Goal: Communication & Community: Answer question/provide support

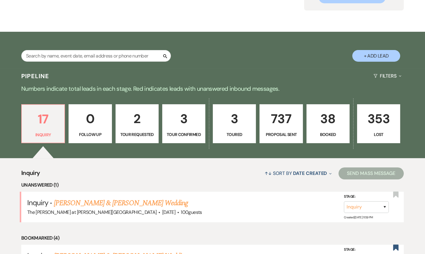
scroll to position [72, 0]
click at [325, 119] on p "38" at bounding box center [327, 119] width 35 height 20
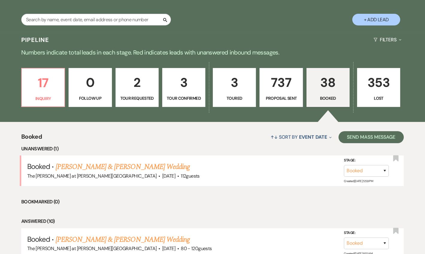
scroll to position [218, 0]
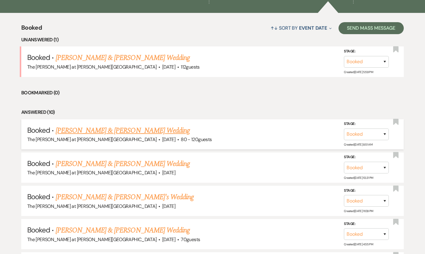
click at [112, 132] on link "[PERSON_NAME] & [PERSON_NAME] Wedding" at bounding box center [123, 130] width 134 height 11
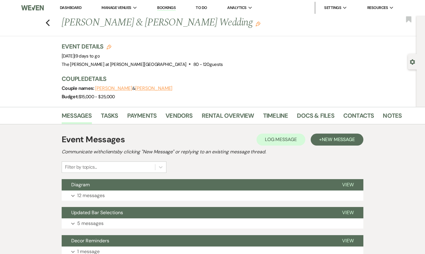
drag, startPoint x: 143, startPoint y: 106, endPoint x: 163, endPoint y: 108, distance: 19.5
click at [144, 106] on div "Event Details Edit Event Date: Saturday, September 27th, 2025 | 9 days to go Ve…" at bounding box center [232, 74] width 341 height 65
click at [179, 116] on link "Vendors" at bounding box center [179, 117] width 27 height 13
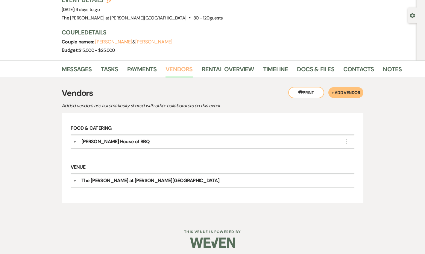
scroll to position [47, 0]
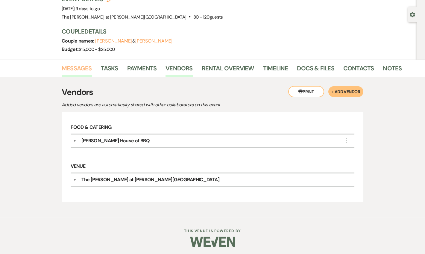
click at [64, 72] on link "Messages" at bounding box center [77, 69] width 30 height 13
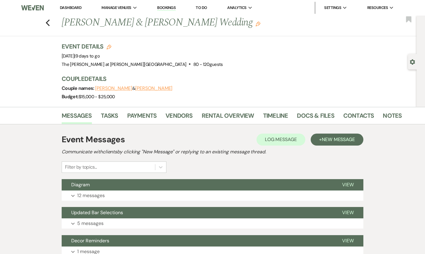
click at [332, 146] on div "Event Messages Log Log Message + New Message Communicate with clients by clicki…" at bounding box center [213, 153] width 302 height 40
click at [333, 141] on span "New Message" at bounding box center [338, 139] width 33 height 6
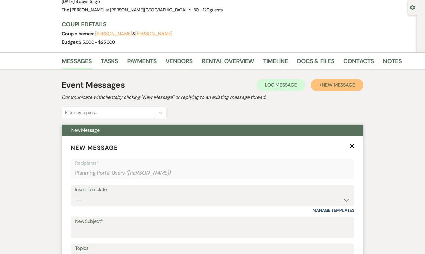
scroll to position [109, 0]
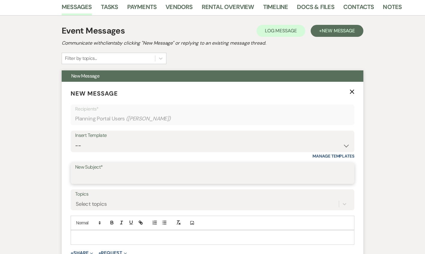
click at [99, 175] on input "New Subject*" at bounding box center [212, 178] width 275 height 12
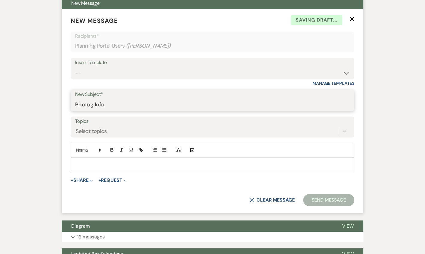
type input "Photog Info"
click at [95, 161] on p at bounding box center [212, 164] width 274 height 7
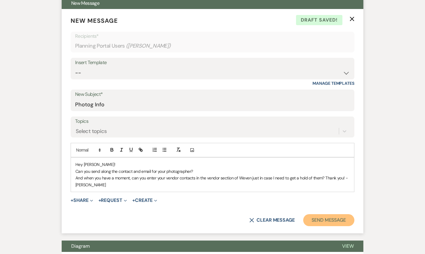
click at [319, 216] on button "Send Message" at bounding box center [328, 220] width 51 height 12
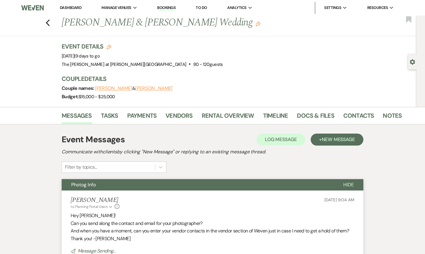
drag, startPoint x: 75, startPoint y: 9, endPoint x: 79, endPoint y: 6, distance: 5.4
click at [75, 9] on link "Dashboard" at bounding box center [71, 7] width 22 height 5
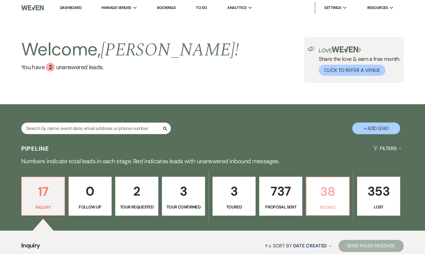
click at [325, 199] on p "38" at bounding box center [327, 191] width 35 height 20
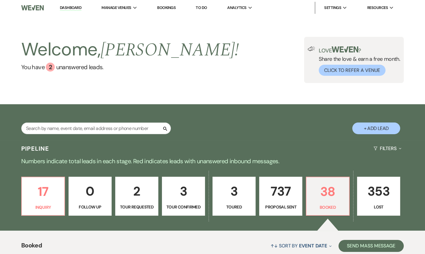
scroll to position [48, 0]
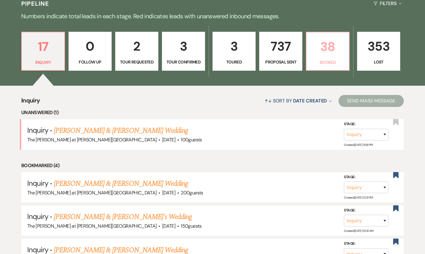
click at [343, 62] on p "Booked" at bounding box center [327, 62] width 35 height 7
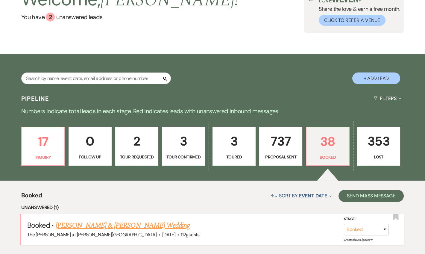
scroll to position [145, 0]
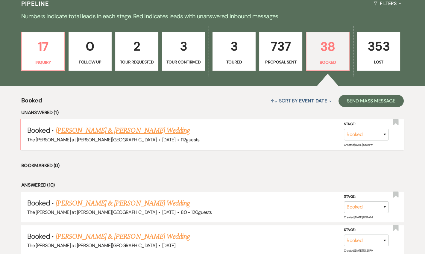
click at [100, 133] on link "[PERSON_NAME] & [PERSON_NAME] Wedding" at bounding box center [123, 130] width 134 height 11
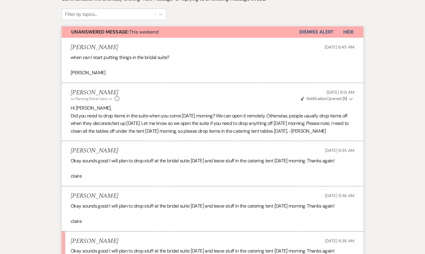
scroll to position [109, 0]
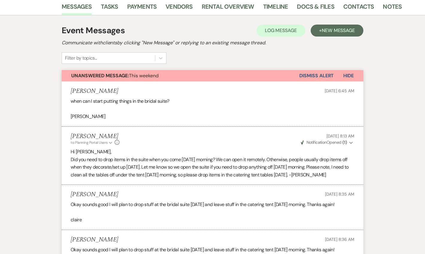
click at [308, 73] on button "Dismiss Alert" at bounding box center [316, 75] width 34 height 11
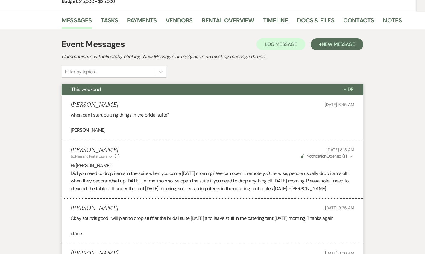
scroll to position [73, 0]
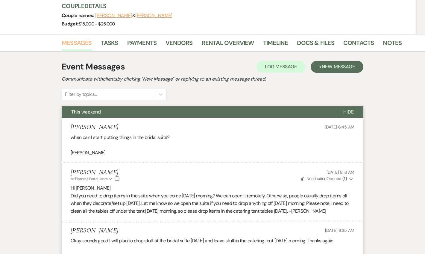
drag, startPoint x: 79, startPoint y: 44, endPoint x: 89, endPoint y: 43, distance: 9.6
click at [79, 44] on link "Messages" at bounding box center [77, 44] width 30 height 13
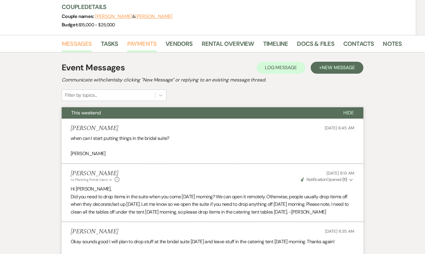
scroll to position [0, 0]
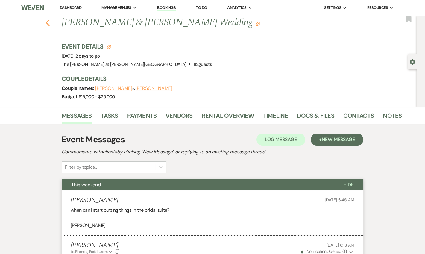
click at [50, 22] on icon "Previous" at bounding box center [48, 22] width 4 height 7
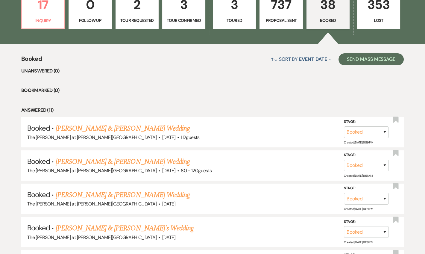
scroll to position [181, 0]
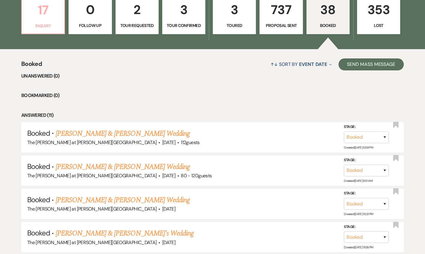
click at [43, 8] on p "17" at bounding box center [42, 10] width 35 height 20
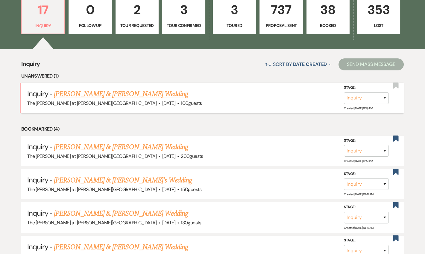
click at [115, 89] on link "[PERSON_NAME] & [PERSON_NAME] Wedding" at bounding box center [121, 94] width 134 height 11
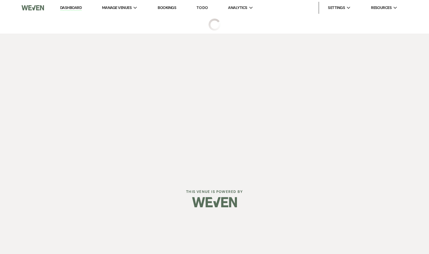
select select "5"
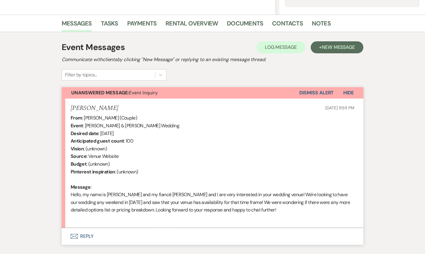
scroll to position [145, 0]
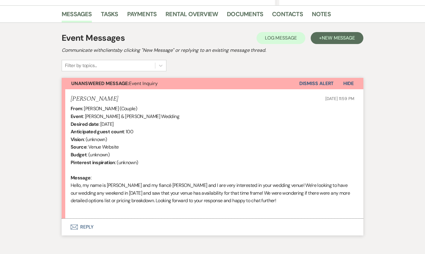
click at [84, 227] on button "Envelope Reply" at bounding box center [213, 227] width 302 height 17
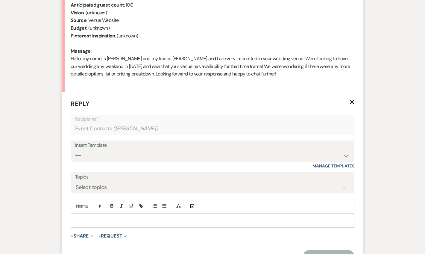
scroll to position [333, 0]
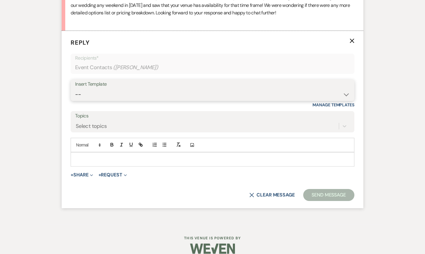
click at [84, 93] on select "-- Weven Planning Portal Introduction (Booked Events) Tour Request Response Fol…" at bounding box center [212, 95] width 275 height 12
select select "4367"
click at [75, 89] on select "-- Weven Planning Portal Introduction (Booked Events) Tour Request Response Fol…" at bounding box center [212, 95] width 275 height 12
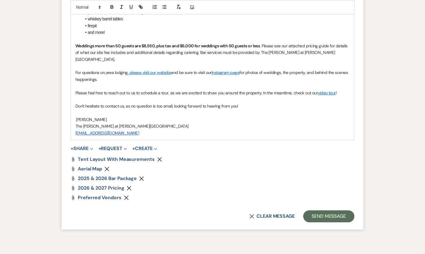
scroll to position [656, 0]
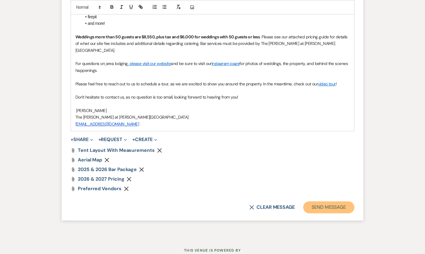
click at [324, 201] on button "Send Message" at bounding box center [328, 207] width 51 height 12
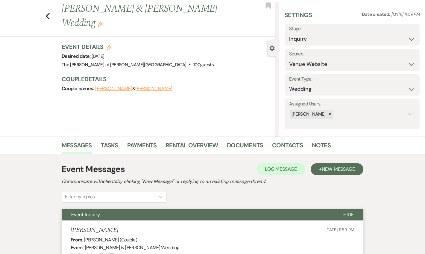
scroll to position [0, 0]
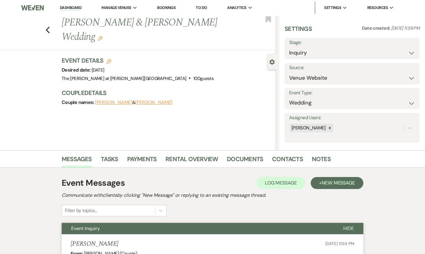
click at [73, 13] on li "Dashboard" at bounding box center [71, 8] width 28 height 12
click at [72, 9] on link "Dashboard" at bounding box center [71, 8] width 22 height 6
